Goal: Find specific page/section: Find specific page/section

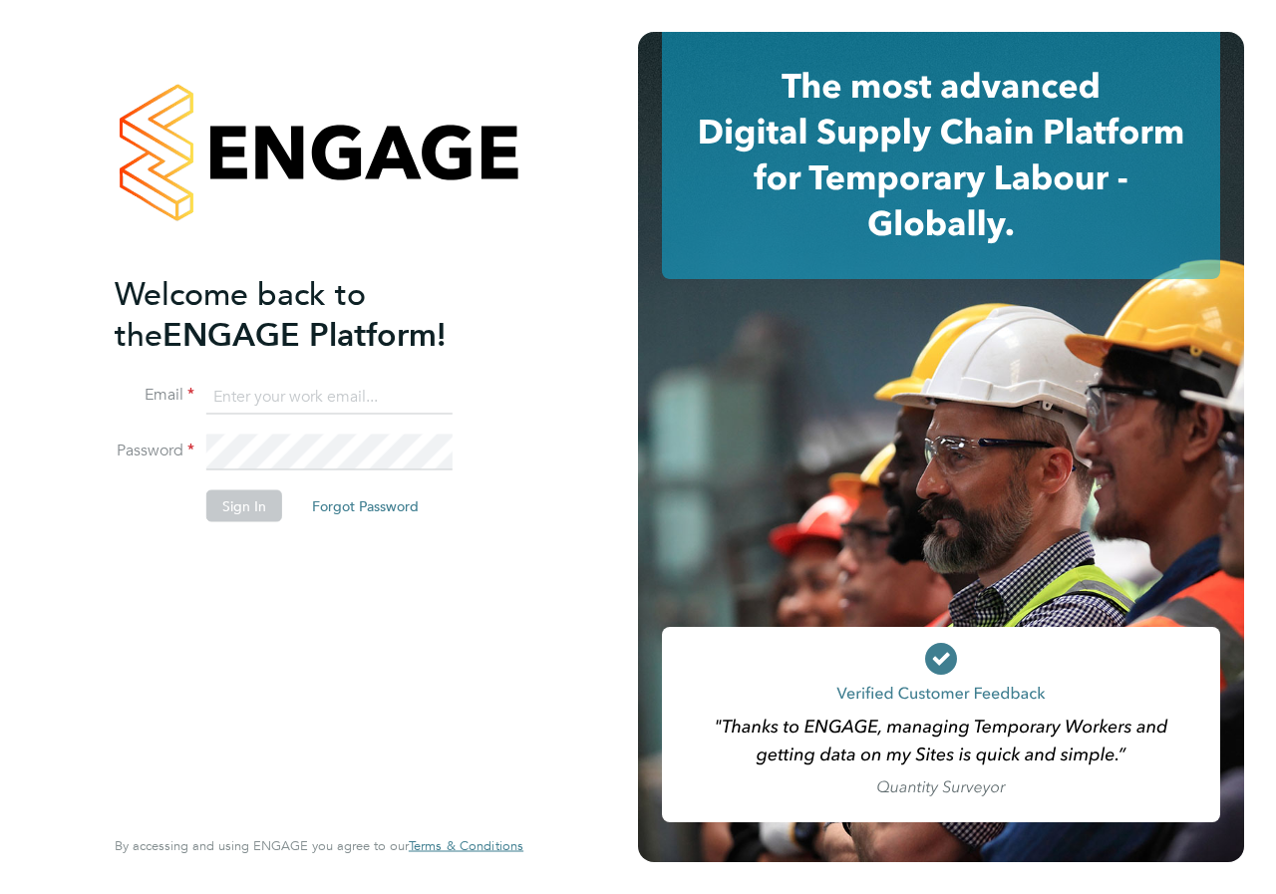
click at [305, 391] on input at bounding box center [329, 397] width 246 height 36
type input "[PERSON_NAME][EMAIL_ADDRESS][PERSON_NAME][DOMAIN_NAME]"
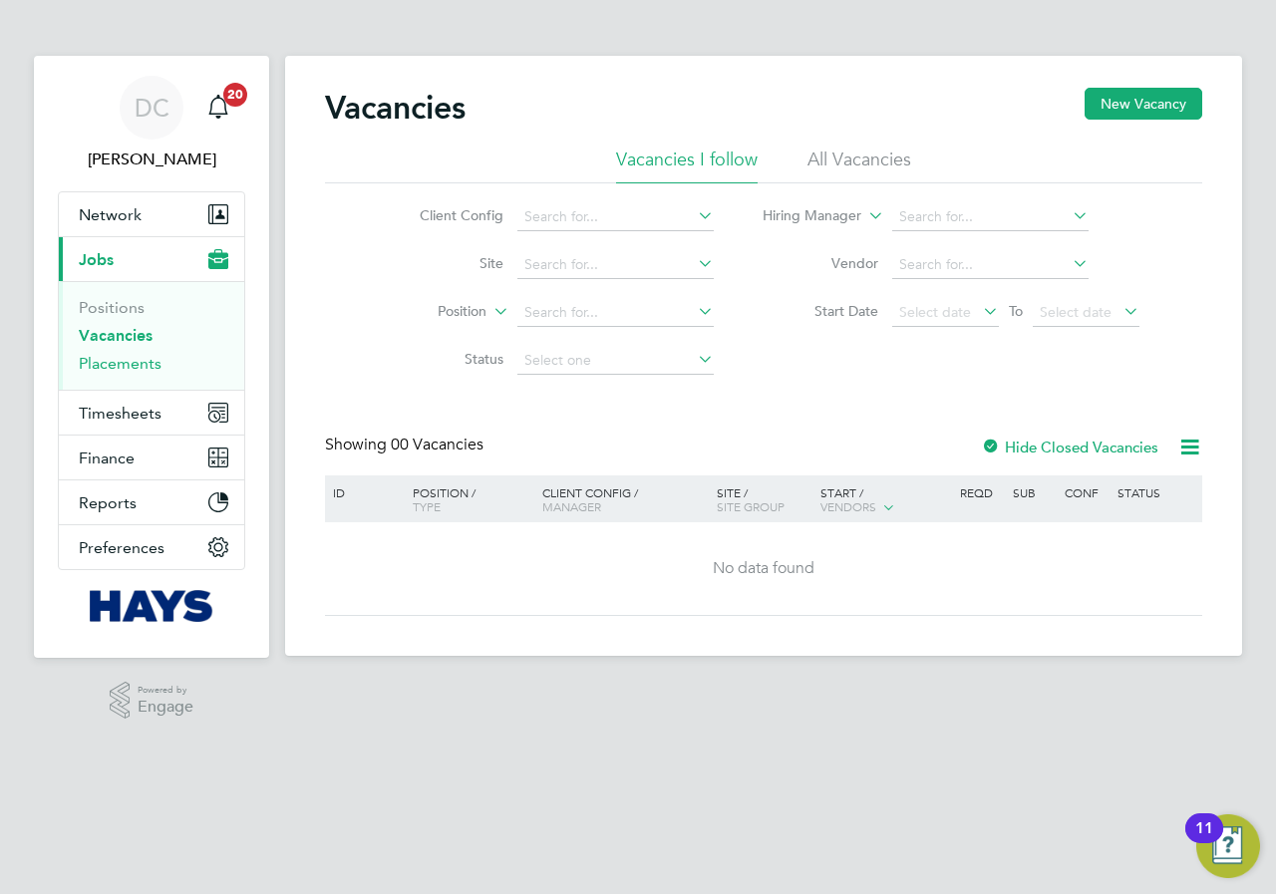
click at [132, 361] on link "Placements" at bounding box center [120, 363] width 83 height 19
